Goal: Task Accomplishment & Management: Use online tool/utility

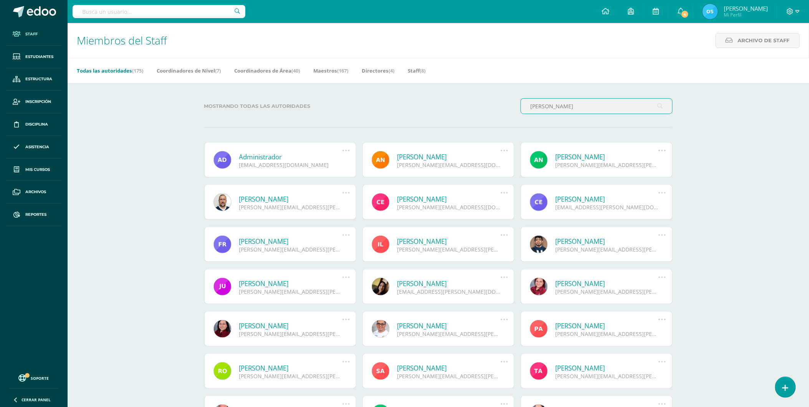
type input "[PERSON_NAME]"
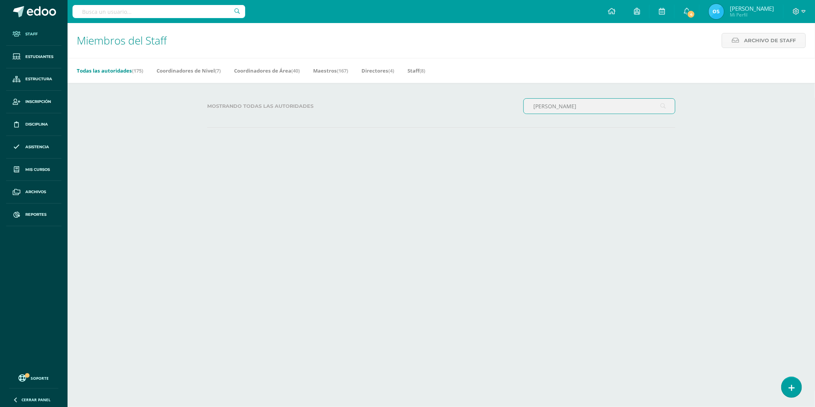
click at [619, 105] on input "[PERSON_NAME]" at bounding box center [599, 106] width 151 height 15
click at [632, 104] on input "[PERSON_NAME]" at bounding box center [599, 106] width 151 height 15
click at [663, 108] on icon at bounding box center [662, 106] width 5 height 16
click at [41, 56] on span "Estudiantes" at bounding box center [39, 57] width 28 height 6
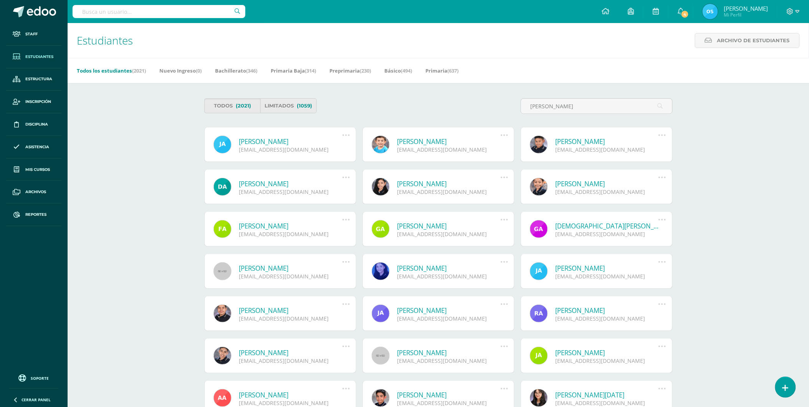
type input "[PERSON_NAME]"
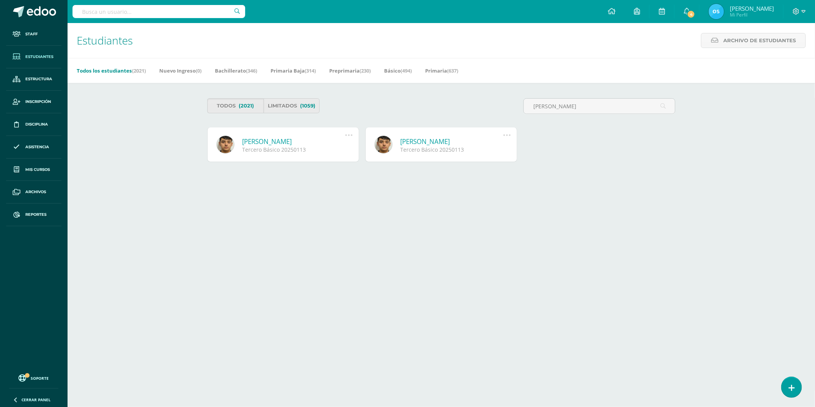
click at [309, 143] on link "[PERSON_NAME]" at bounding box center [293, 141] width 103 height 9
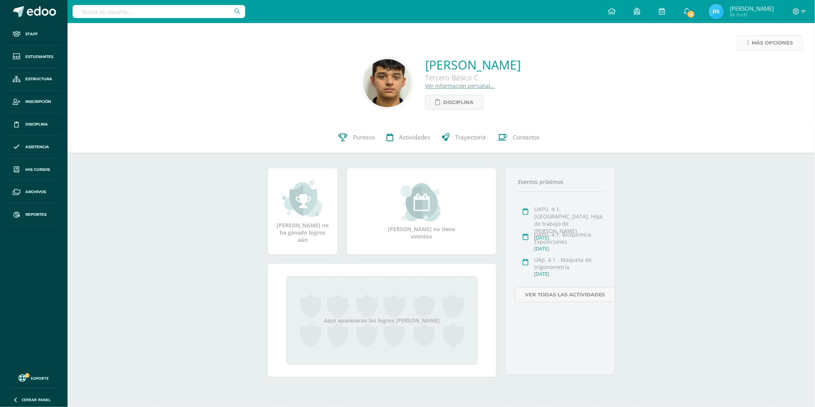
click at [755, 45] on span "Más opciones" at bounding box center [772, 43] width 41 height 14
click at [755, 100] on link "Generar contraseña" at bounding box center [756, 103] width 82 height 12
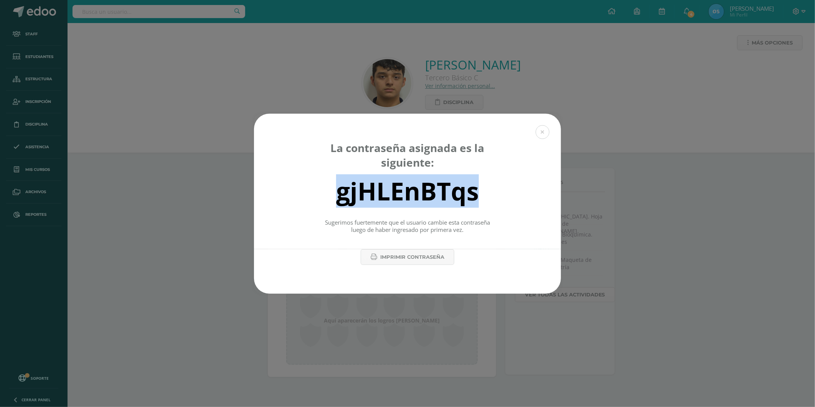
drag, startPoint x: 503, startPoint y: 191, endPoint x: 263, endPoint y: 175, distance: 240.4
click at [263, 175] on div "La contraseña asignada es la siguiente: gjHLEnBTqs Sugerimos fuertemente que el…" at bounding box center [407, 181] width 307 height 135
copy div "gjHLEnBTqs"
click at [544, 135] on button at bounding box center [543, 132] width 14 height 14
